Goal: Task Accomplishment & Management: Use online tool/utility

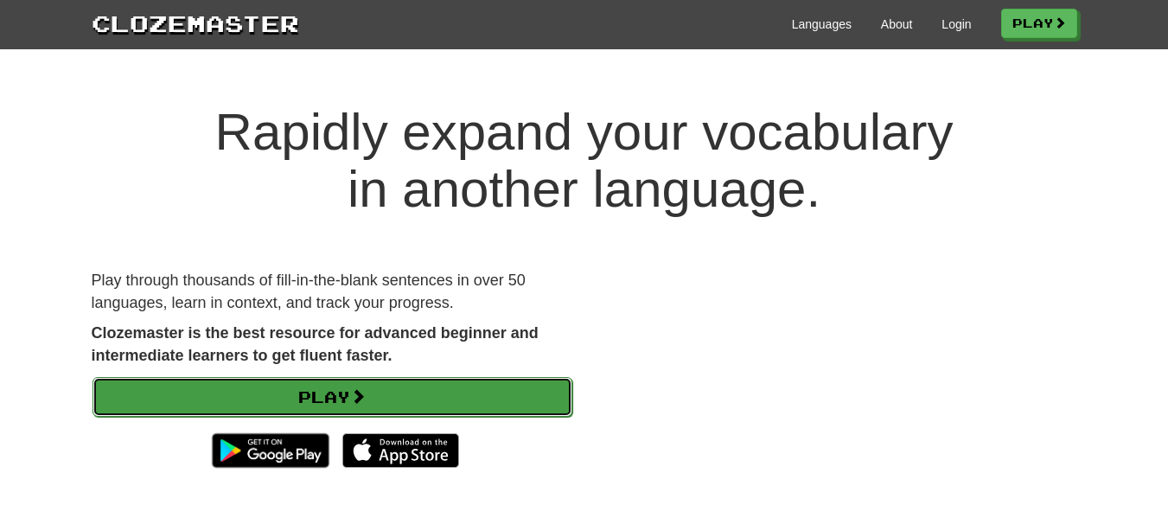
click at [500, 380] on link "Play" at bounding box center [333, 397] width 480 height 40
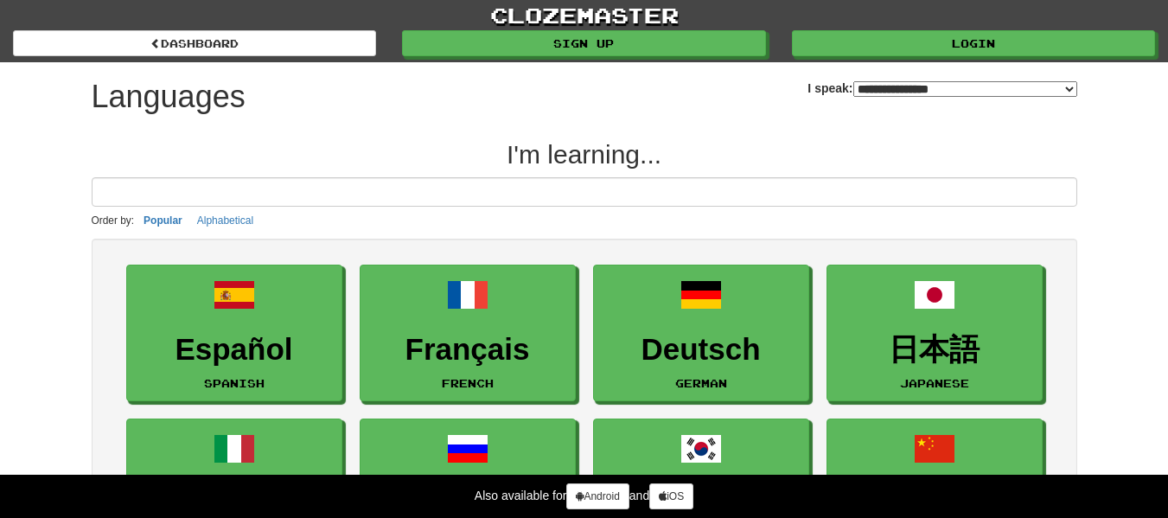
select select "*******"
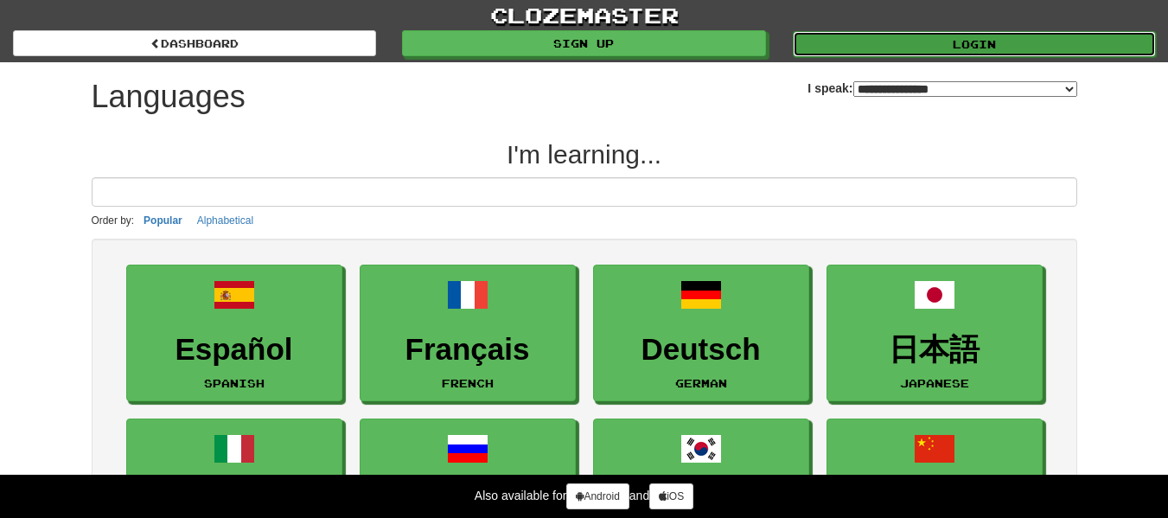
click at [954, 34] on link "Login" at bounding box center [974, 44] width 363 height 26
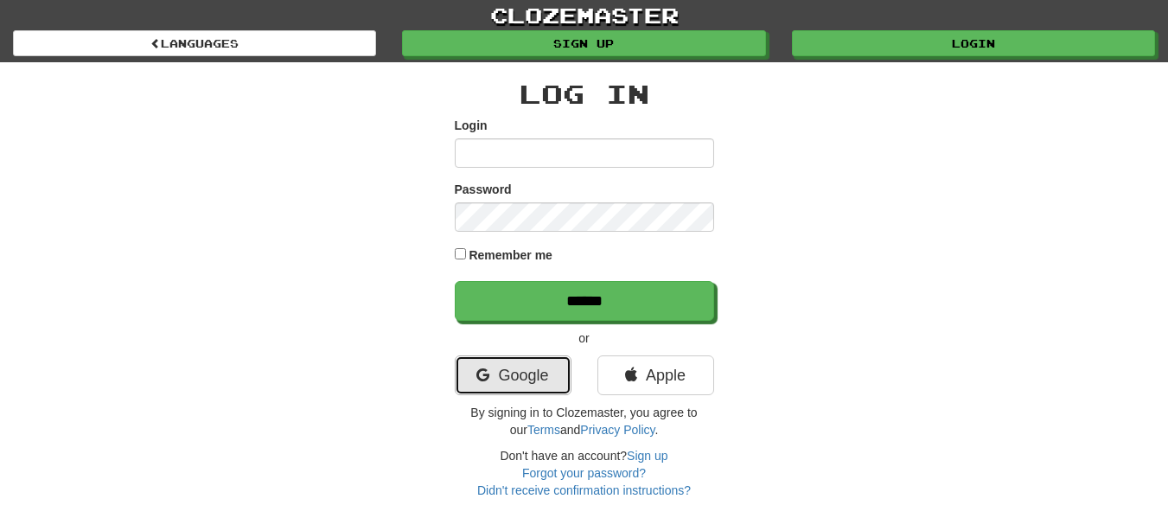
click at [497, 377] on link "Google" at bounding box center [513, 375] width 117 height 40
